Goal: Navigation & Orientation: Find specific page/section

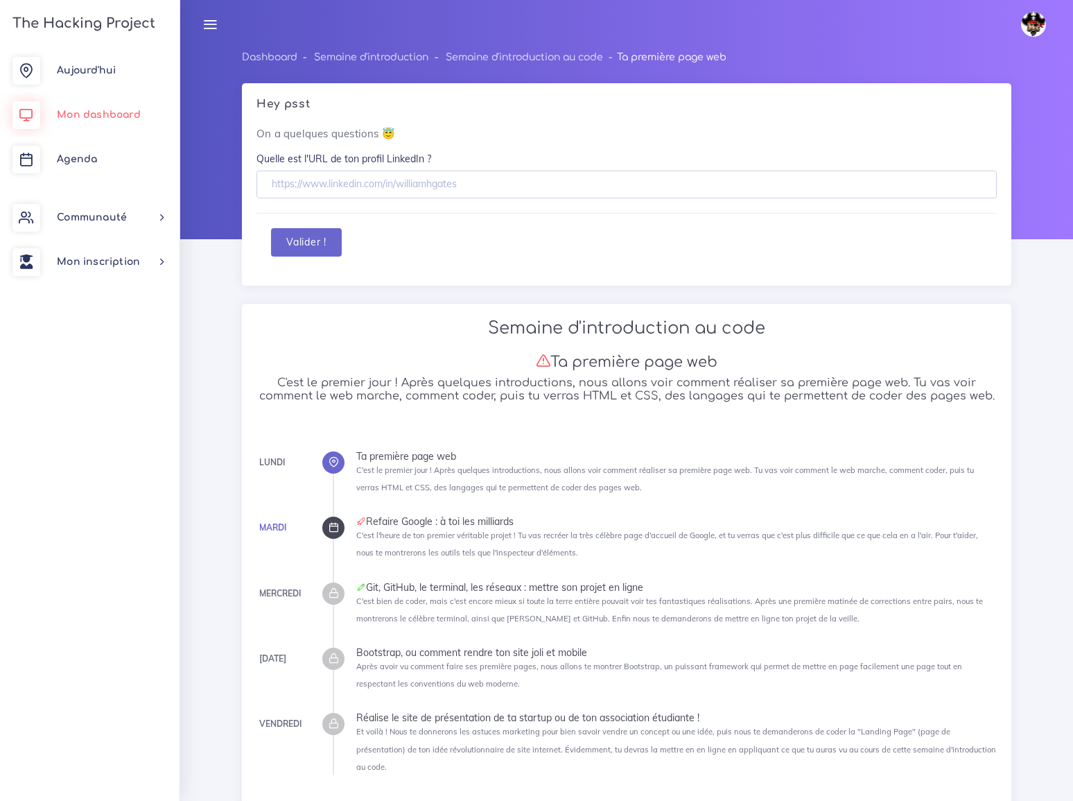
scroll to position [851, 0]
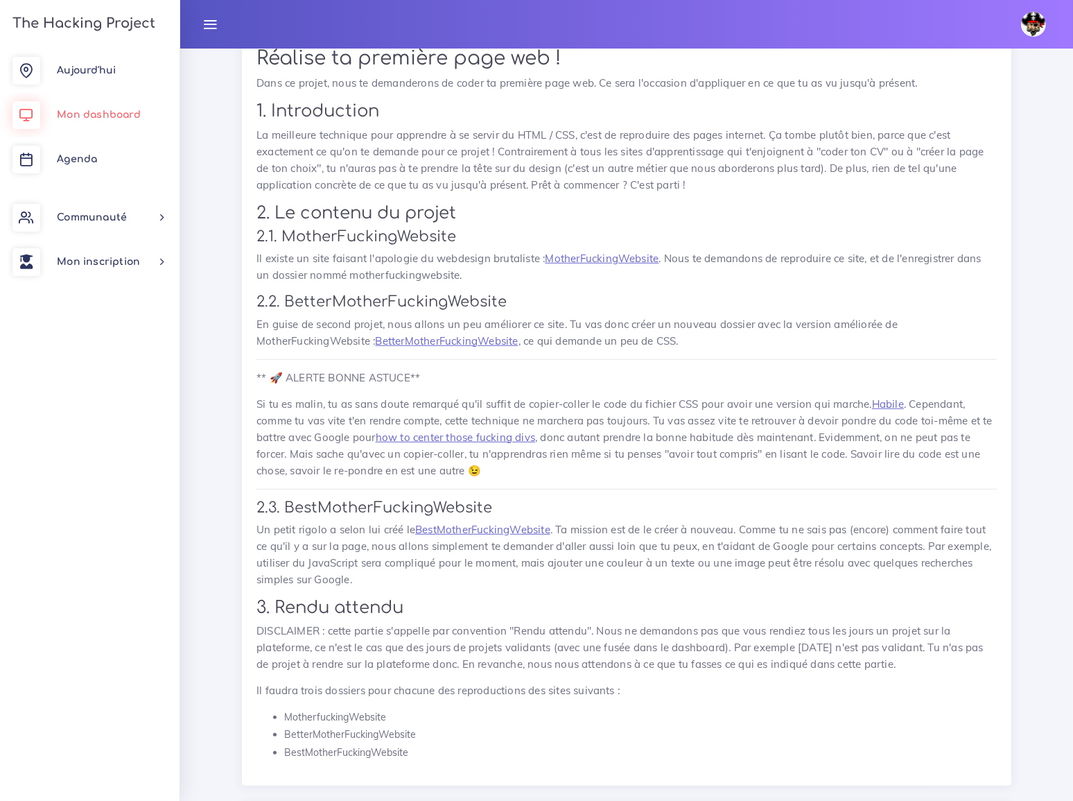
drag, startPoint x: 0, startPoint y: 0, endPoint x: 99, endPoint y: 113, distance: 150.3
click at [99, 113] on span "Mon dashboard" at bounding box center [99, 115] width 84 height 10
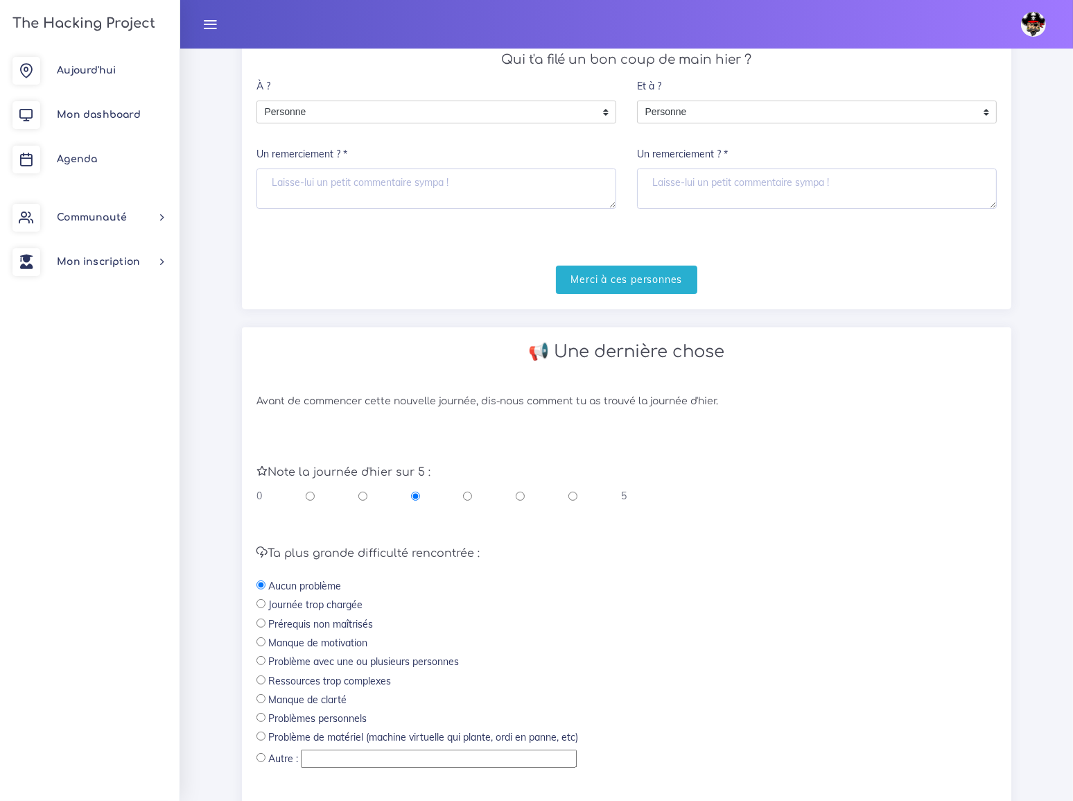
scroll to position [279, 0]
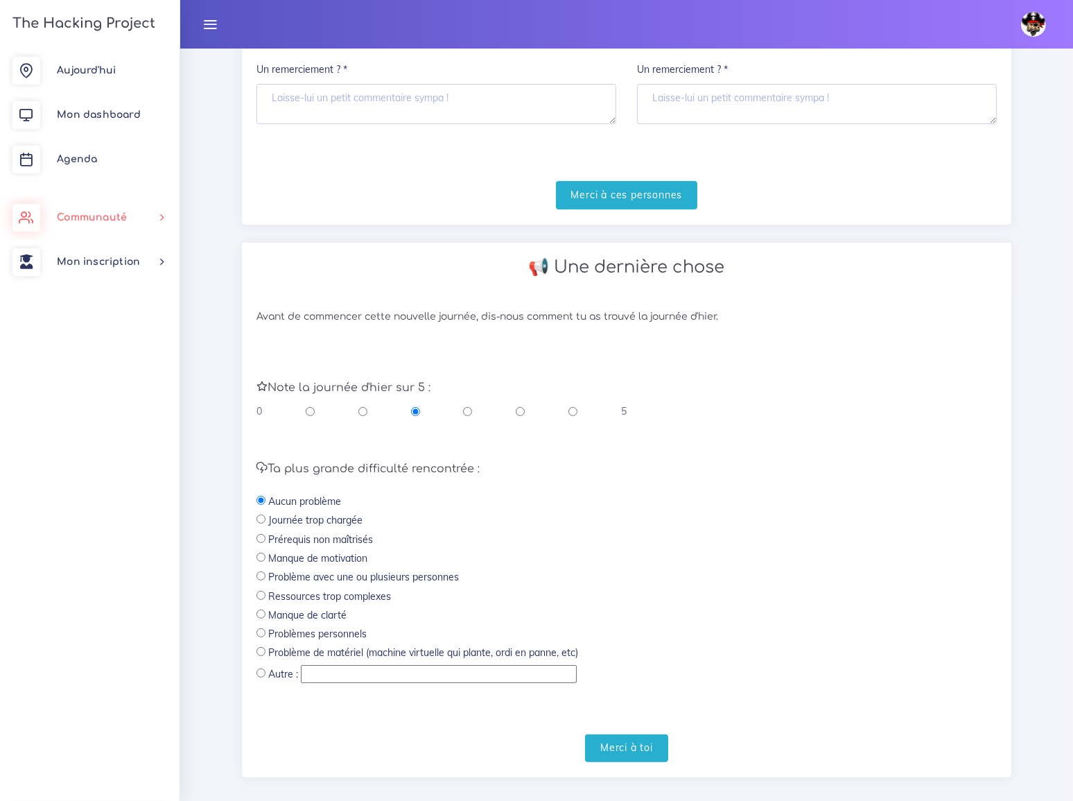
click at [97, 217] on span "Communauté" at bounding box center [92, 217] width 70 height 10
click at [97, 216] on span "Communauté" at bounding box center [92, 217] width 70 height 10
click at [114, 21] on h3 "The Hacking Project" at bounding box center [81, 23] width 147 height 15
